Goal: Information Seeking & Learning: Learn about a topic

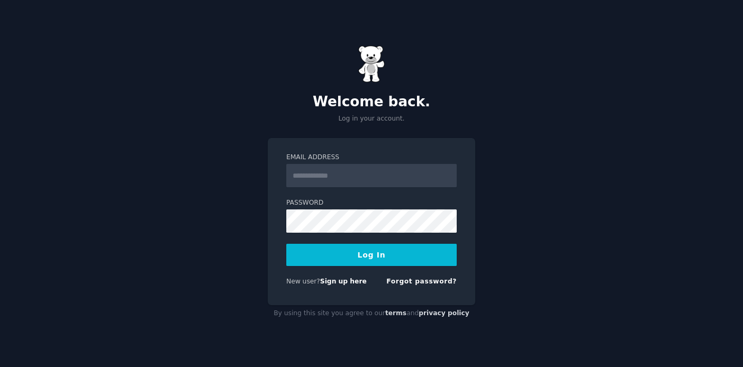
click at [304, 175] on input "Email Address" at bounding box center [371, 175] width 170 height 23
type input "**********"
click at [360, 254] on button "Log In" at bounding box center [371, 255] width 170 height 22
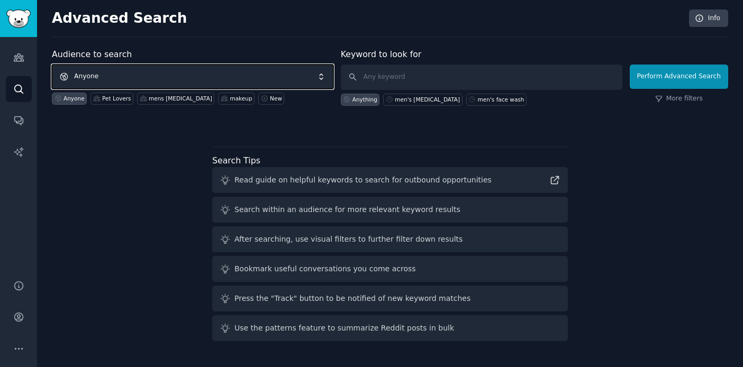
click at [147, 79] on span "Anyone" at bounding box center [192, 77] width 281 height 24
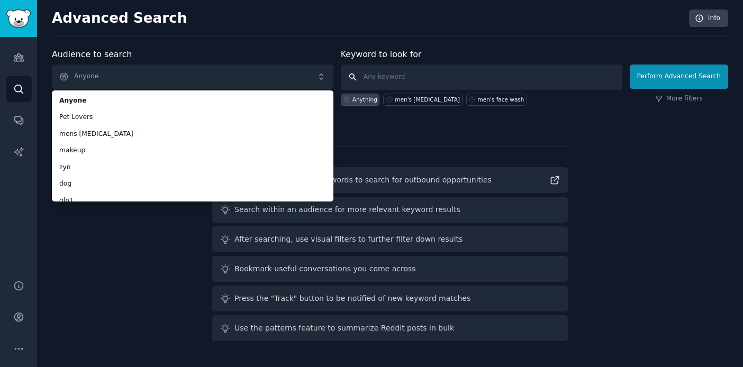
click at [381, 80] on input "text" at bounding box center [481, 77] width 281 height 25
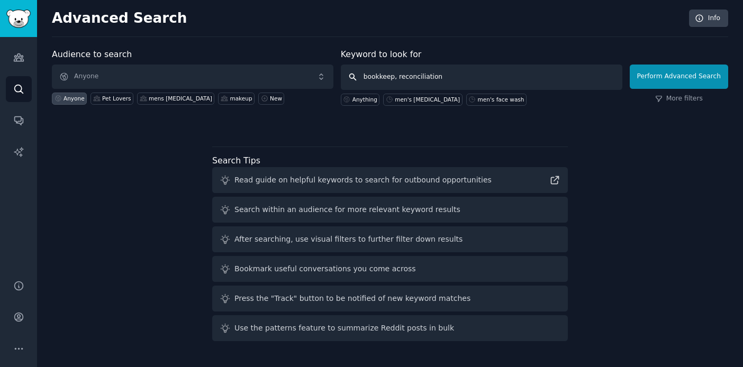
click at [399, 78] on input "bookkeep, reconciliation" at bounding box center [481, 77] width 281 height 25
type input "bookkeep, book reconciliation"
click at [701, 75] on button "Perform Advanced Search" at bounding box center [678, 77] width 98 height 24
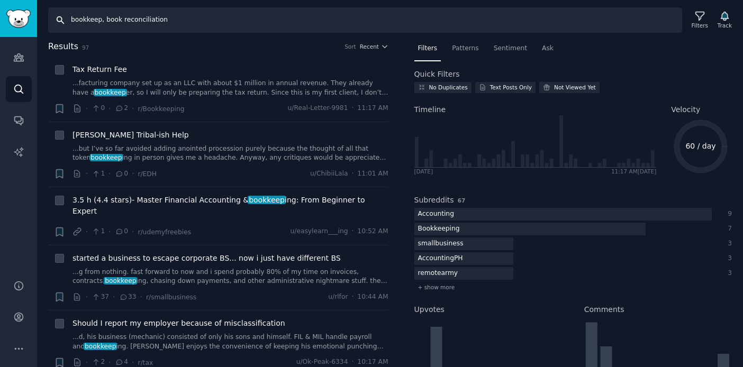
click at [166, 22] on input "bookkeep, book reconciliation" at bounding box center [365, 19] width 634 height 25
type input "special"
click at [134, 25] on input "Search" at bounding box center [365, 19] width 634 height 25
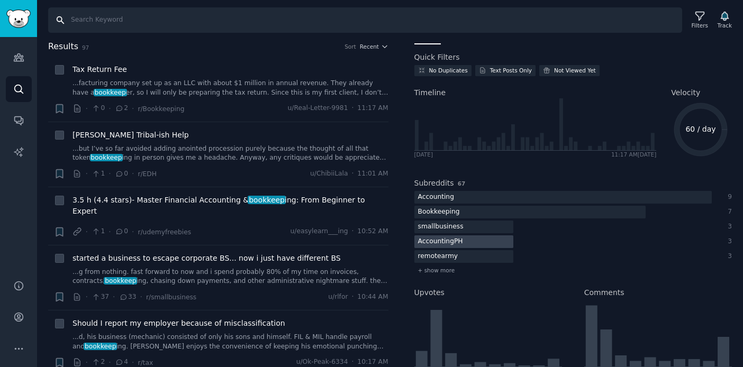
scroll to position [18, 0]
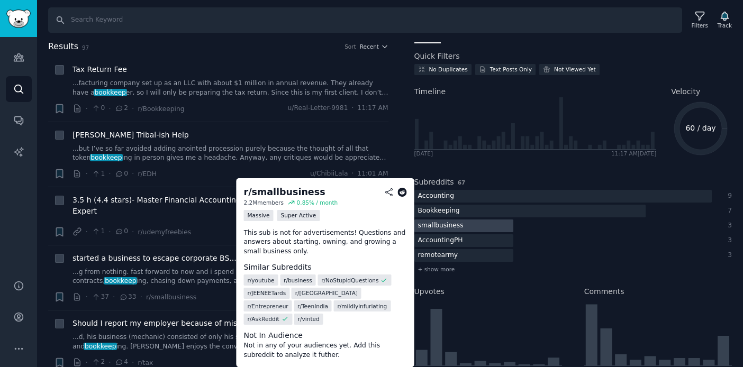
click at [449, 227] on div "smallbusiness" at bounding box center [440, 226] width 53 height 13
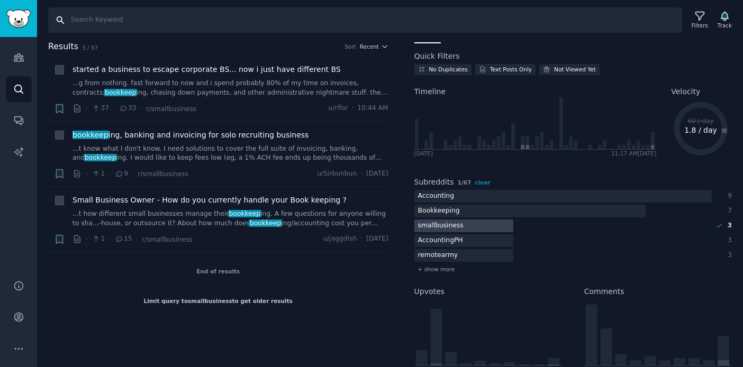
click at [165, 22] on input "Search" at bounding box center [365, 19] width 634 height 25
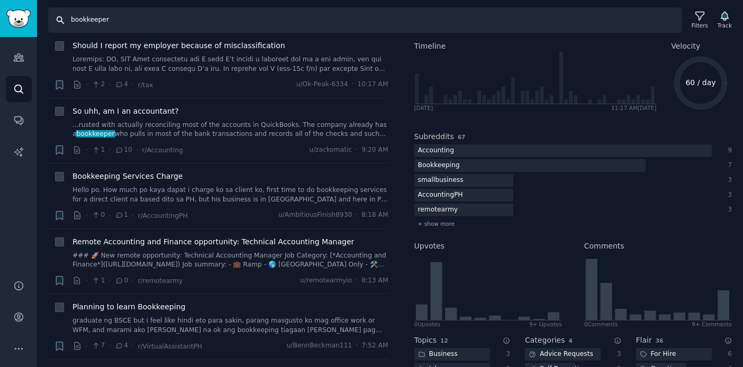
scroll to position [232, 0]
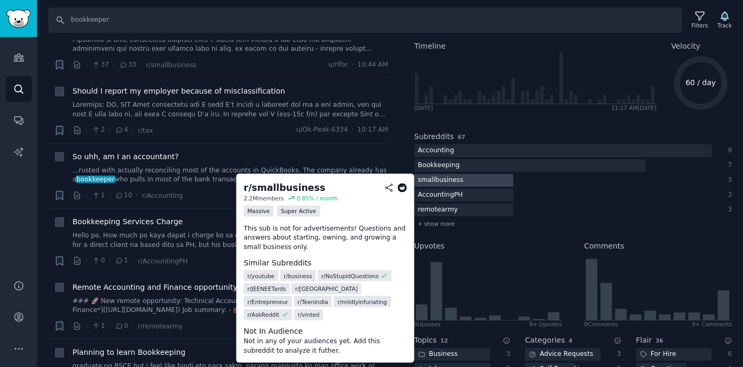
click at [426, 180] on div "smallbusiness" at bounding box center [440, 180] width 53 height 13
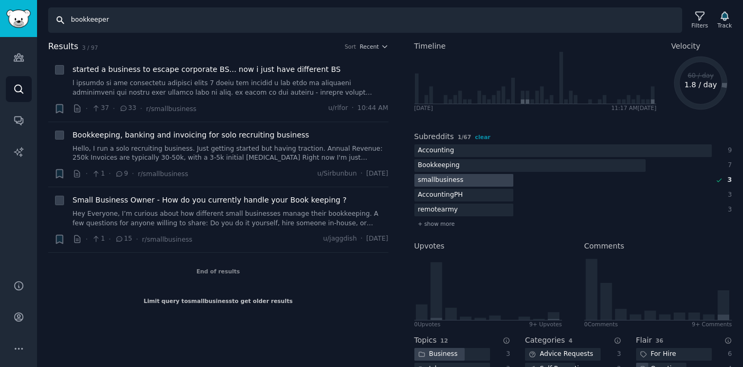
click at [190, 31] on input "bookkeeper" at bounding box center [365, 19] width 634 height 25
click at [162, 201] on span "Small Business Owner - How do you currently handle your Book keeping ?" at bounding box center [209, 200] width 274 height 11
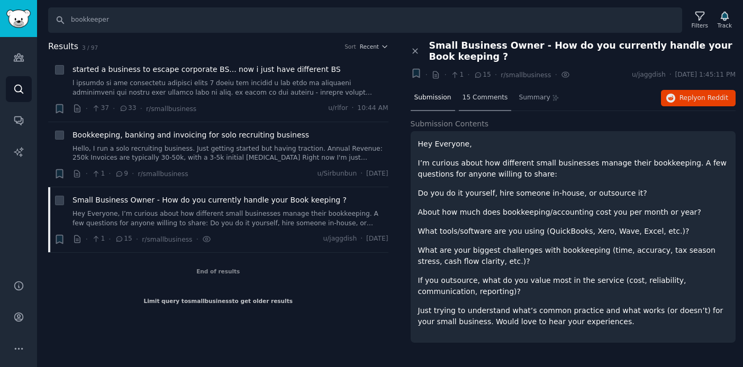
click at [477, 98] on span "15 Comments" at bounding box center [484, 98] width 45 height 10
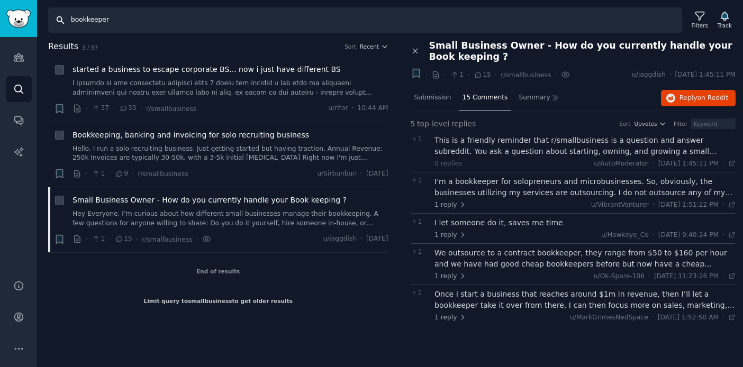
click at [339, 26] on input "bookkeeper" at bounding box center [365, 19] width 634 height 25
type input "industries who have AR"
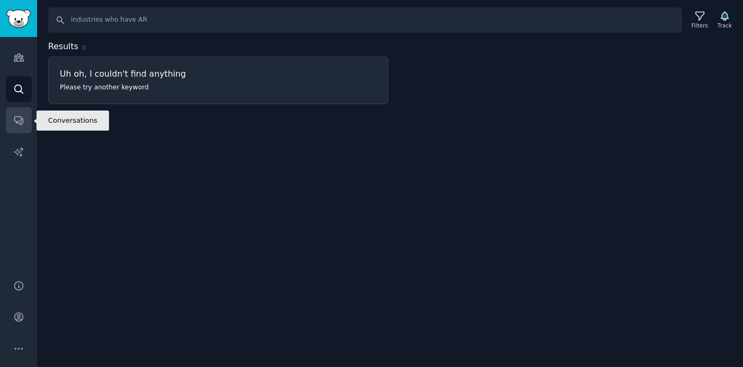
click at [18, 119] on icon "Sidebar" at bounding box center [18, 120] width 11 height 11
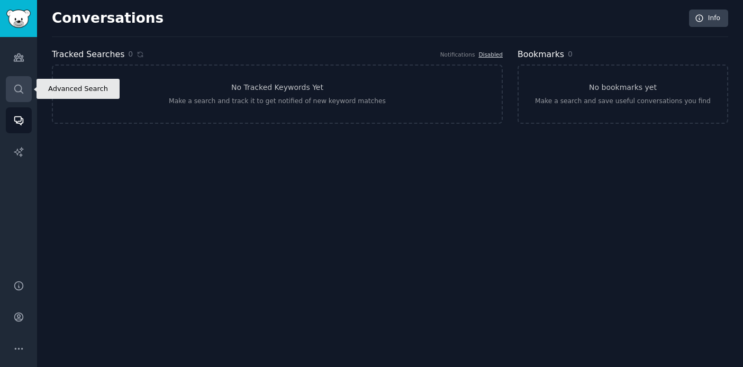
click at [18, 87] on icon "Sidebar" at bounding box center [18, 89] width 11 height 11
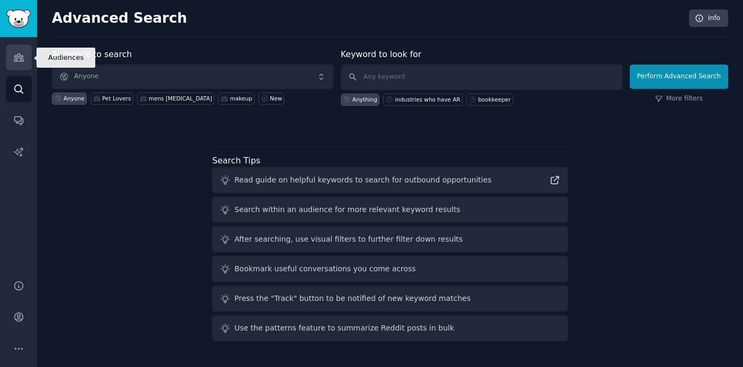
click at [21, 56] on icon "Sidebar" at bounding box center [19, 57] width 10 height 7
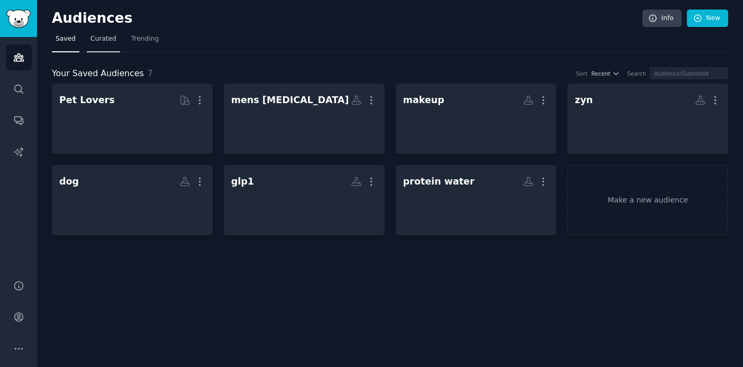
click at [117, 38] on link "Curated" at bounding box center [103, 42] width 33 height 22
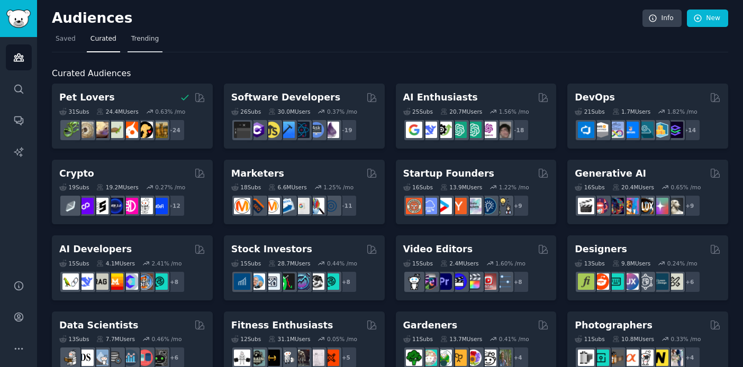
click at [151, 41] on span "Trending" at bounding box center [145, 39] width 28 height 10
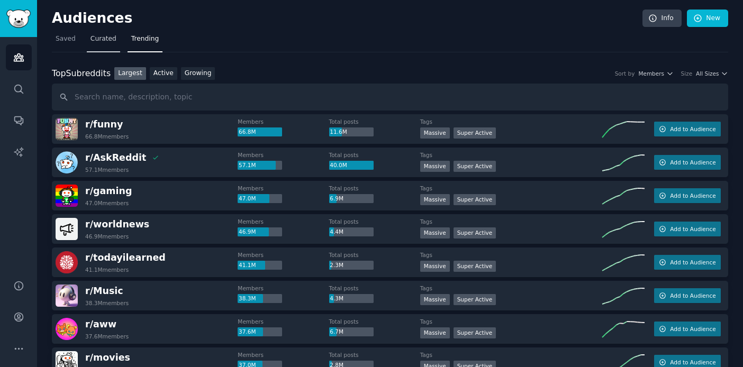
click at [108, 38] on span "Curated" at bounding box center [103, 39] width 26 height 10
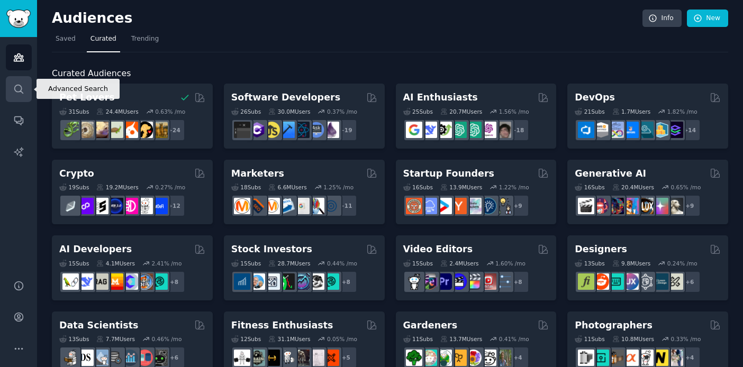
click at [23, 86] on icon "Sidebar" at bounding box center [18, 89] width 11 height 11
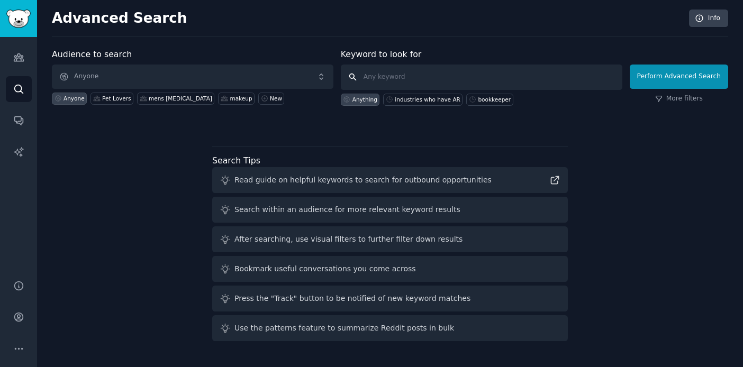
click at [370, 77] on input "text" at bounding box center [481, 77] width 281 height 25
type input "small business owners"
click button "Perform Advanced Search" at bounding box center [678, 77] width 98 height 24
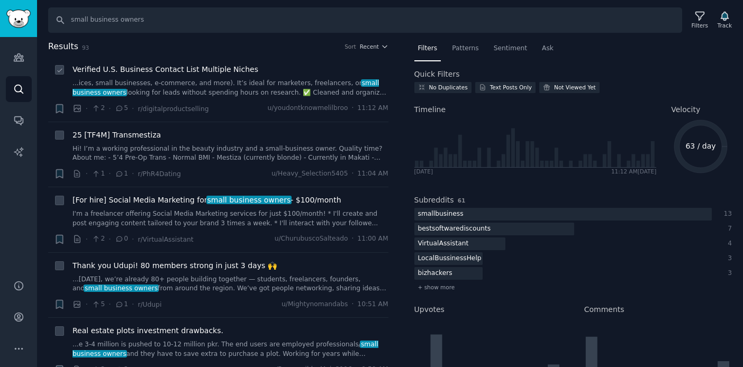
click at [194, 74] on span "Verified U.S. Business Contact List Multiple Niches" at bounding box center [165, 69] width 186 height 11
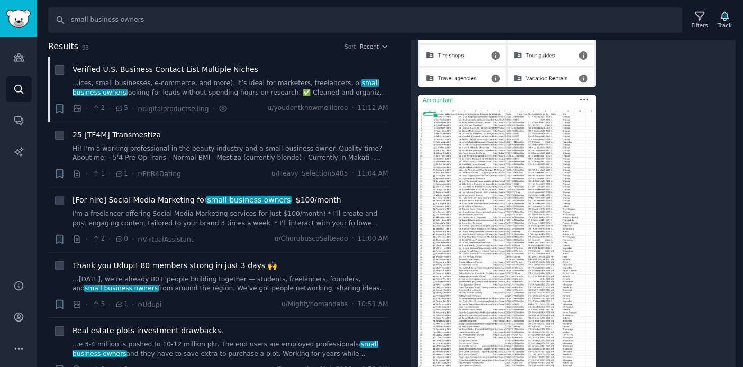
scroll to position [525, 0]
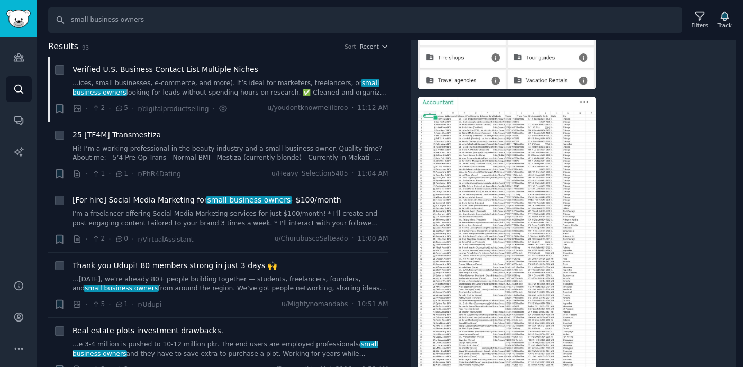
click at [524, 103] on img at bounding box center [507, 257] width 178 height 320
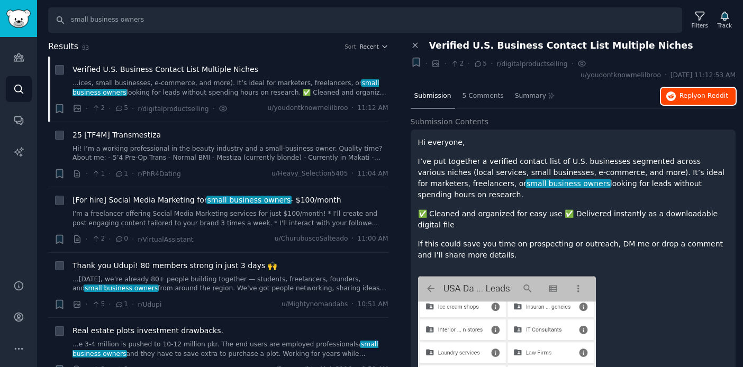
click at [675, 95] on button "Reply on Reddit" at bounding box center [698, 96] width 75 height 17
